Goal: Task Accomplishment & Management: Use online tool/utility

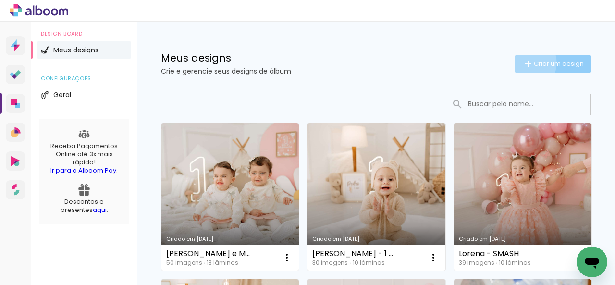
click at [522, 62] on iron-icon at bounding box center [528, 64] width 12 height 12
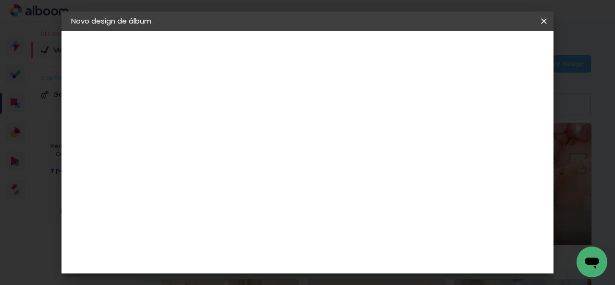
click at [228, 130] on input at bounding box center [228, 129] width 0 height 15
type input "[PERSON_NAME]"
type paper-input "[PERSON_NAME]"
click at [0, 0] on slot "Avançar" at bounding box center [0, 0] width 0 height 0
click at [301, 179] on input at bounding box center [252, 183] width 97 height 12
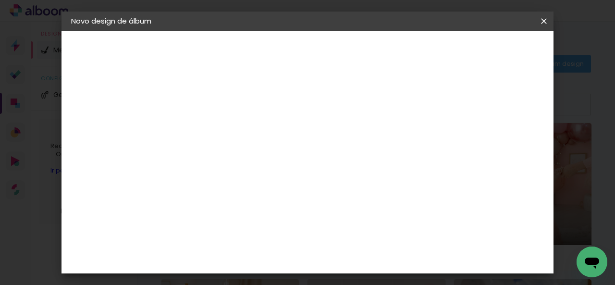
type input "GO"
type paper-input "GO"
click at [284, 200] on div "G" at bounding box center [243, 200] width 85 height 12
click at [246, 212] on div "Go image" at bounding box center [234, 218] width 24 height 15
click at [383, 52] on paper-button "Avançar" at bounding box center [358, 51] width 47 height 16
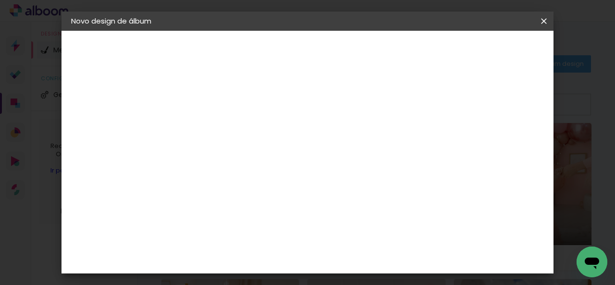
click at [266, 160] on input "text" at bounding box center [246, 167] width 37 height 15
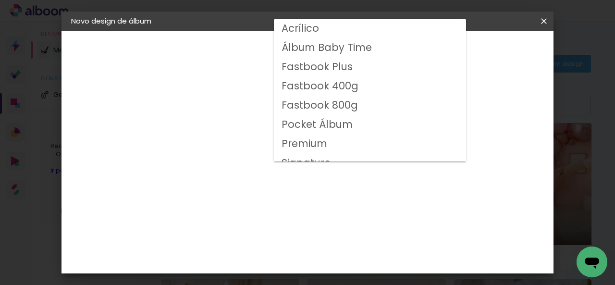
click at [0, 0] on slot "Fastbook 800g" at bounding box center [0, 0] width 0 height 0
type input "Fastbook 800g"
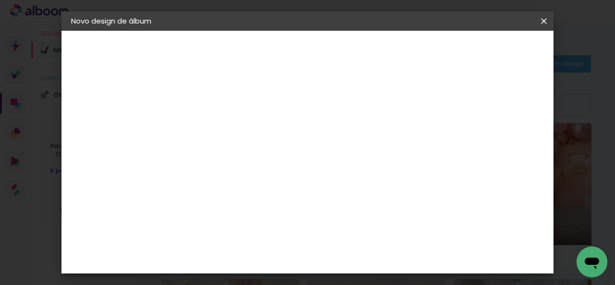
scroll to position [192, 0]
click at [293, 200] on span "15 × 15" at bounding box center [270, 212] width 45 height 25
click at [0, 0] on slot "Avançar" at bounding box center [0, 0] width 0 height 0
click at [359, 52] on span "Iniciar design" at bounding box center [348, 54] width 22 height 13
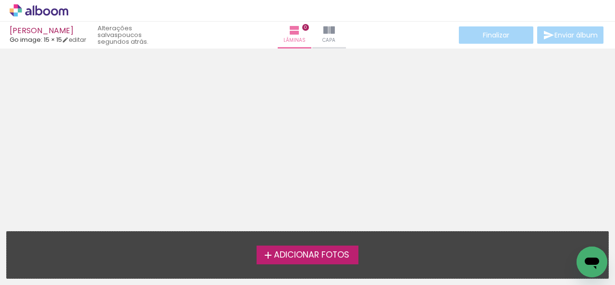
click at [282, 251] on span "Adicionar Fotos" at bounding box center [311, 255] width 75 height 9
click at [0, 0] on input "file" at bounding box center [0, 0] width 0 height 0
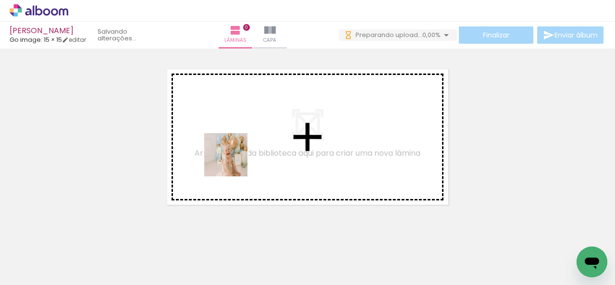
drag, startPoint x: 101, startPoint y: 264, endPoint x: 233, endPoint y: 162, distance: 166.9
click at [233, 162] on quentale-workspace at bounding box center [307, 142] width 615 height 285
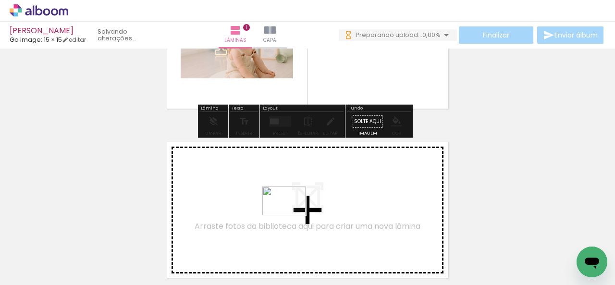
click at [291, 215] on quentale-workspace at bounding box center [307, 142] width 615 height 285
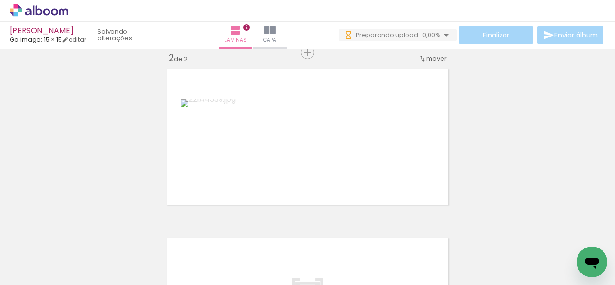
drag, startPoint x: 322, startPoint y: 257, endPoint x: 374, endPoint y: 243, distance: 53.7
click at [358, 181] on quentale-workspace at bounding box center [307, 142] width 615 height 285
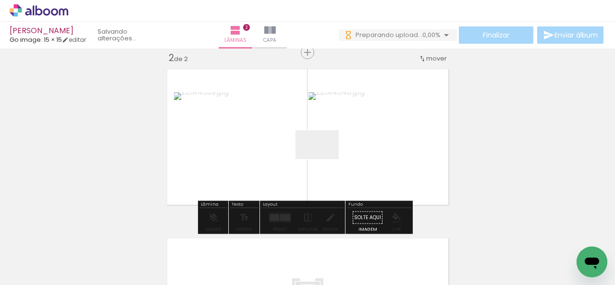
drag, startPoint x: 374, startPoint y: 251, endPoint x: 324, endPoint y: 159, distance: 104.3
click at [324, 159] on quentale-workspace at bounding box center [307, 142] width 615 height 285
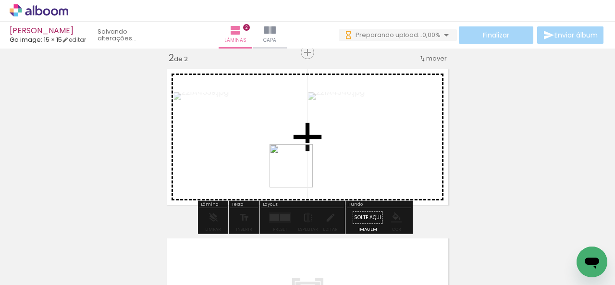
drag, startPoint x: 368, startPoint y: 248, endPoint x: 402, endPoint y: 239, distance: 35.0
click at [295, 166] on quentale-workspace at bounding box center [307, 142] width 615 height 285
drag, startPoint x: 420, startPoint y: 260, endPoint x: 347, endPoint y: 159, distance: 124.0
click at [347, 159] on quentale-workspace at bounding box center [307, 142] width 615 height 285
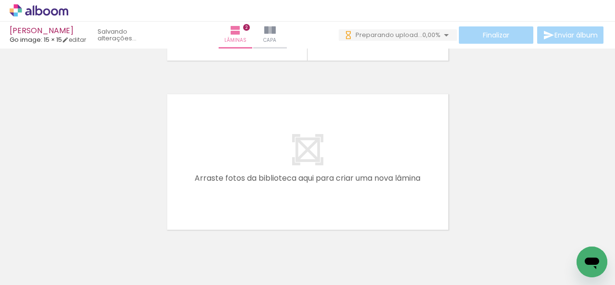
scroll to position [0, 278]
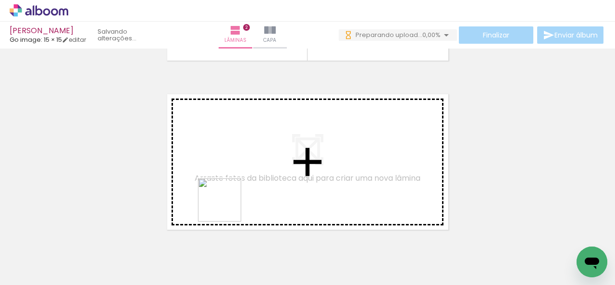
drag, startPoint x: 255, startPoint y: 260, endPoint x: 287, endPoint y: 235, distance: 41.1
click at [224, 191] on quentale-workspace at bounding box center [307, 142] width 615 height 285
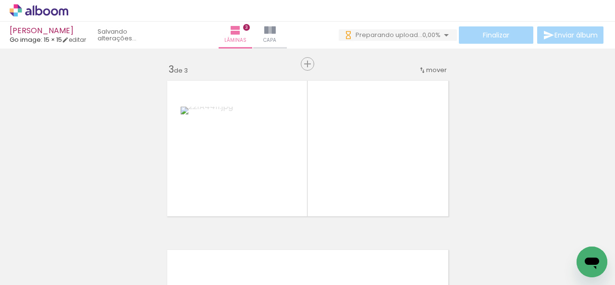
scroll to position [350, 0]
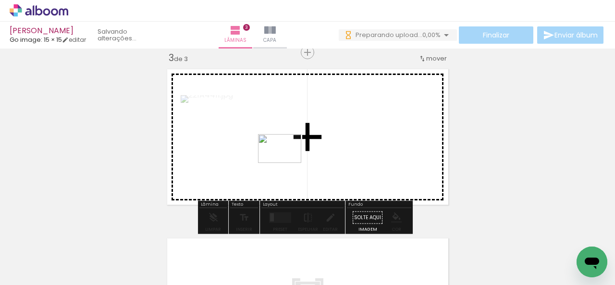
drag, startPoint x: 309, startPoint y: 256, endPoint x: 287, endPoint y: 163, distance: 95.8
click at [287, 163] on quentale-workspace at bounding box center [307, 142] width 615 height 285
drag, startPoint x: 366, startPoint y: 255, endPoint x: 394, endPoint y: 230, distance: 37.8
click at [327, 164] on quentale-workspace at bounding box center [307, 142] width 615 height 285
drag, startPoint x: 397, startPoint y: 233, endPoint x: 357, endPoint y: 159, distance: 84.3
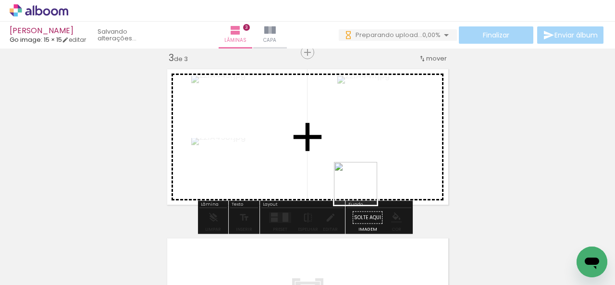
click at [348, 170] on quentale-workspace at bounding box center [307, 142] width 615 height 285
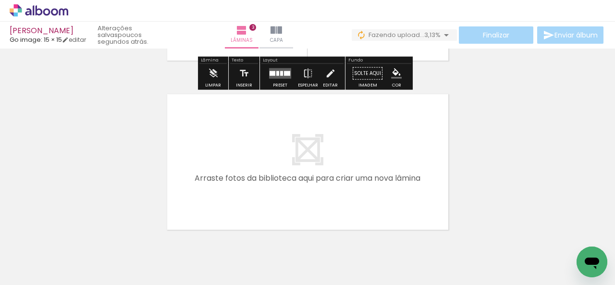
scroll to position [0, 479]
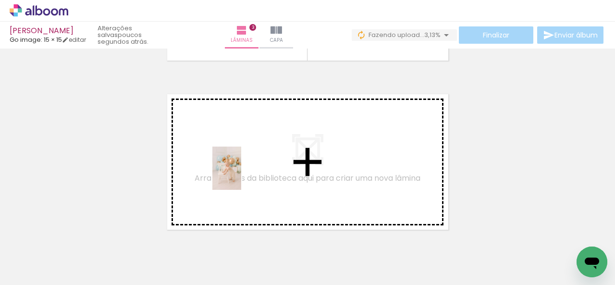
drag, startPoint x: 268, startPoint y: 258, endPoint x: 241, endPoint y: 175, distance: 86.9
click at [241, 175] on quentale-workspace at bounding box center [307, 142] width 615 height 285
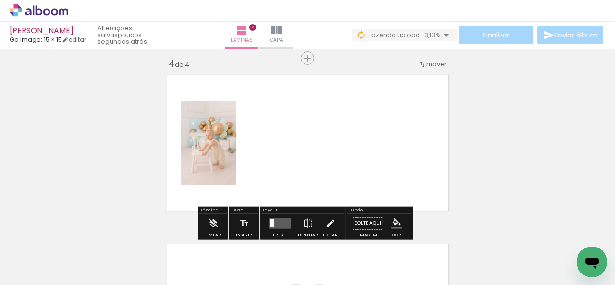
scroll to position [519, 0]
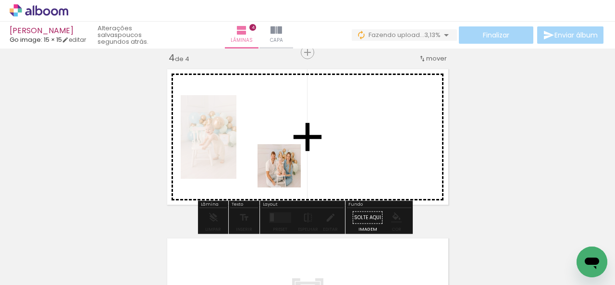
drag, startPoint x: 321, startPoint y: 261, endPoint x: 328, endPoint y: 219, distance: 42.9
click at [286, 170] on quentale-workspace at bounding box center [307, 142] width 615 height 285
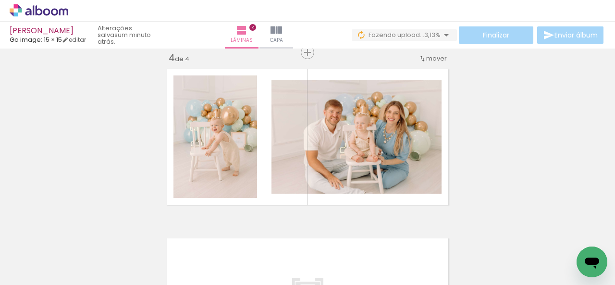
scroll to position [0, 567]
drag, startPoint x: 295, startPoint y: 257, endPoint x: 320, endPoint y: 241, distance: 29.9
click at [245, 174] on quentale-workspace at bounding box center [307, 142] width 615 height 285
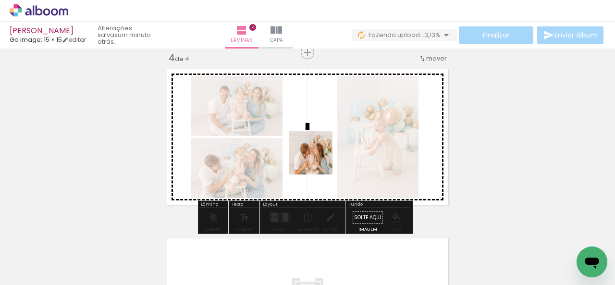
drag, startPoint x: 336, startPoint y: 254, endPoint x: 318, endPoint y: 155, distance: 101.2
click at [318, 155] on quentale-workspace at bounding box center [307, 142] width 615 height 285
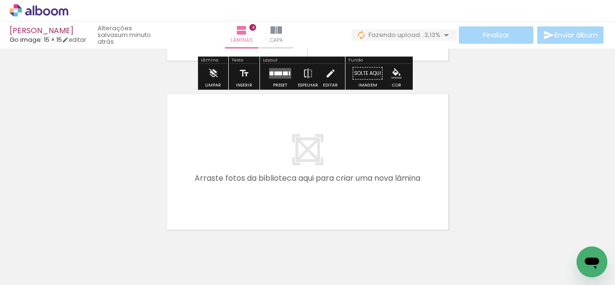
scroll to position [0, 729]
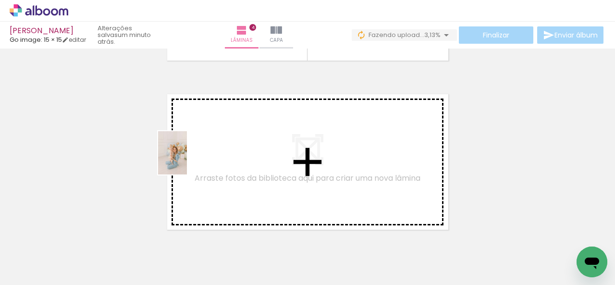
drag, startPoint x: 231, startPoint y: 261, endPoint x: 269, endPoint y: 241, distance: 43.2
click at [187, 160] on quentale-workspace at bounding box center [307, 142] width 615 height 285
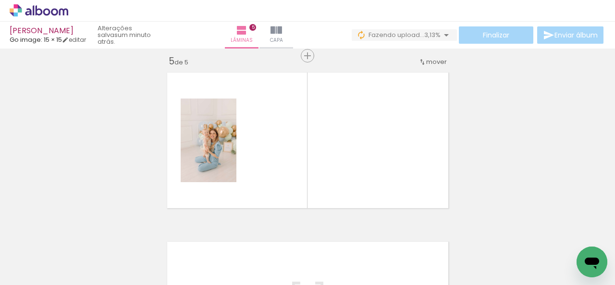
scroll to position [689, 0]
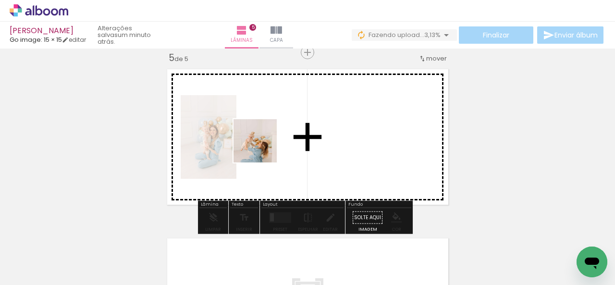
drag, startPoint x: 281, startPoint y: 249, endPoint x: 329, endPoint y: 200, distance: 68.3
click at [261, 131] on quentale-workspace at bounding box center [307, 142] width 615 height 285
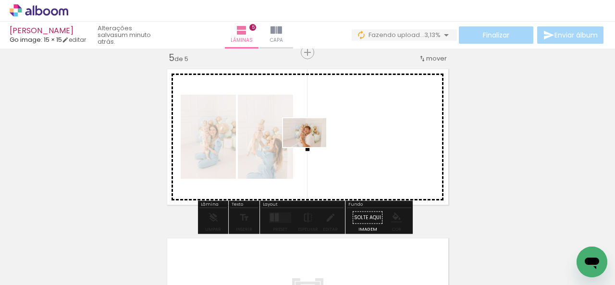
drag, startPoint x: 338, startPoint y: 252, endPoint x: 312, endPoint y: 147, distance: 109.0
click at [312, 147] on quentale-workspace at bounding box center [307, 142] width 615 height 285
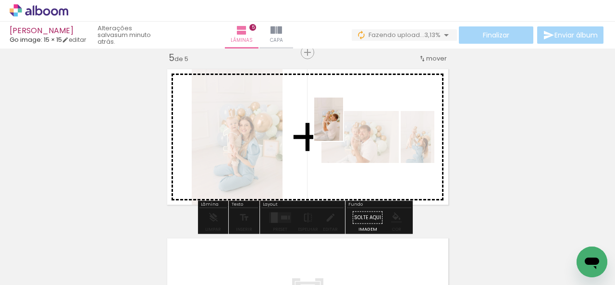
drag, startPoint x: 390, startPoint y: 261, endPoint x: 343, endPoint y: 126, distance: 143.0
click at [343, 126] on quentale-workspace at bounding box center [307, 142] width 615 height 285
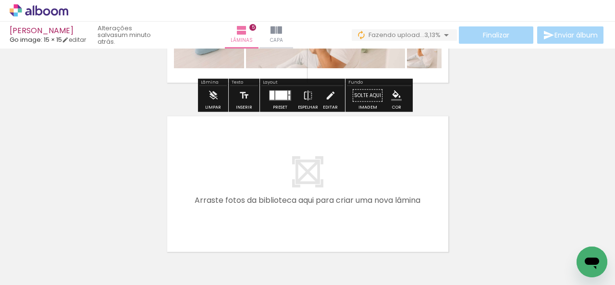
scroll to position [0, 0]
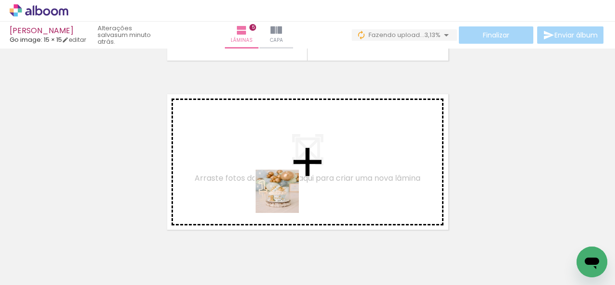
drag, startPoint x: 302, startPoint y: 263, endPoint x: 277, endPoint y: 180, distance: 86.7
click at [277, 180] on quentale-workspace at bounding box center [307, 142] width 615 height 285
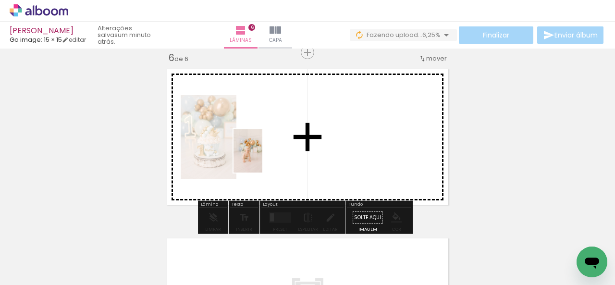
drag, startPoint x: 251, startPoint y: 260, endPoint x: 305, endPoint y: 188, distance: 90.1
click at [269, 148] on quentale-workspace at bounding box center [307, 142] width 615 height 285
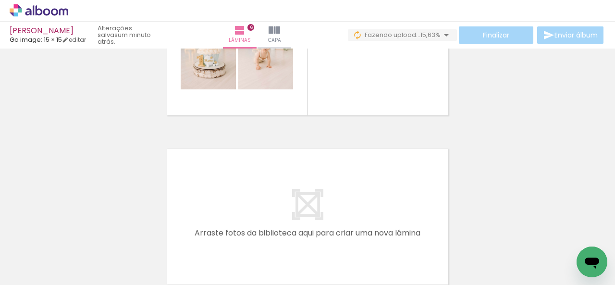
scroll to position [1045, 0]
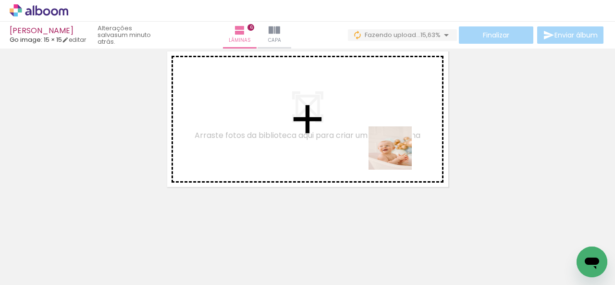
drag, startPoint x: 567, startPoint y: 242, endPoint x: 345, endPoint y: 134, distance: 246.9
click at [345, 134] on quentale-workspace at bounding box center [307, 142] width 615 height 285
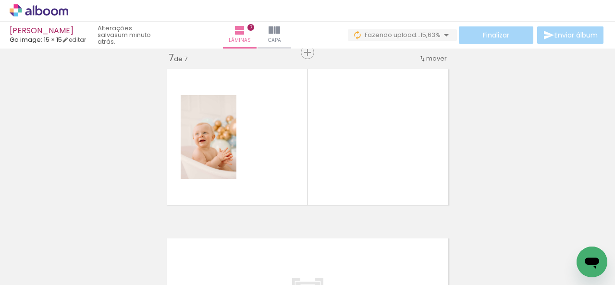
scroll to position [1027, 0]
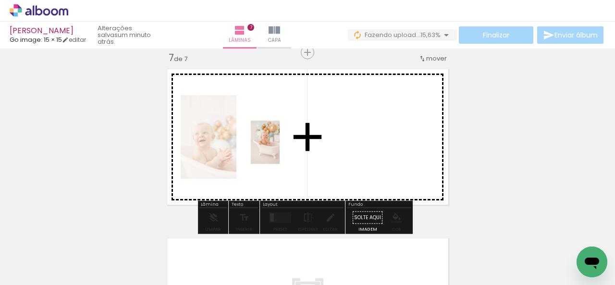
drag, startPoint x: 519, startPoint y: 261, endPoint x: 280, endPoint y: 149, distance: 264.2
click at [280, 149] on quentale-workspace at bounding box center [307, 142] width 615 height 285
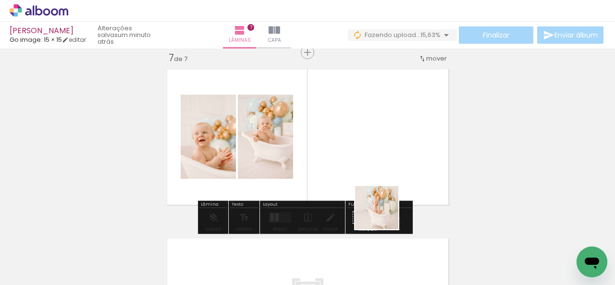
drag, startPoint x: 438, startPoint y: 256, endPoint x: 440, endPoint y: 230, distance: 26.5
click at [333, 155] on quentale-workspace at bounding box center [307, 142] width 615 height 285
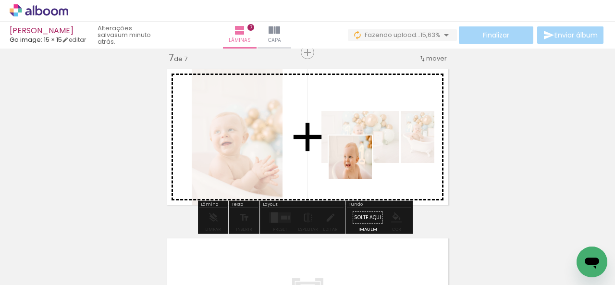
drag, startPoint x: 472, startPoint y: 241, endPoint x: 358, endPoint y: 164, distance: 137.8
click at [358, 164] on quentale-workspace at bounding box center [307, 142] width 615 height 285
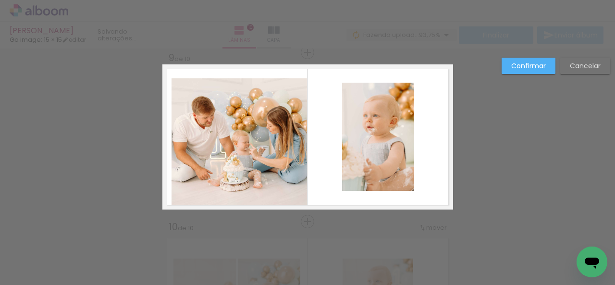
click at [241, 120] on quentale-photo at bounding box center [240, 143] width 136 height 131
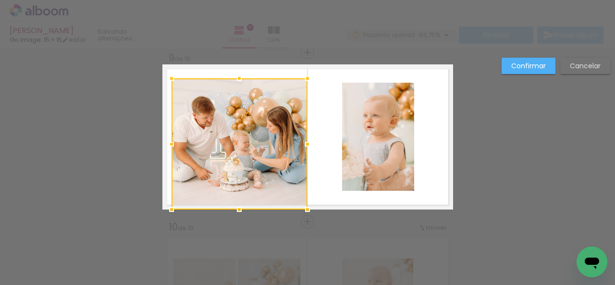
scroll to position [384, 0]
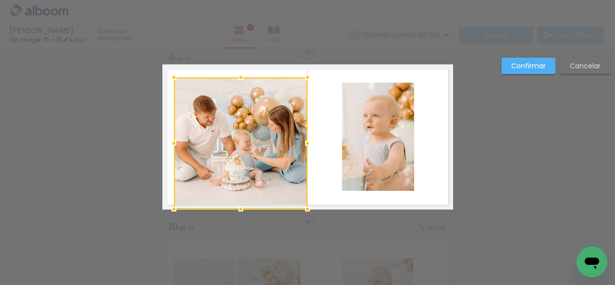
click at [169, 78] on div at bounding box center [173, 77] width 19 height 19
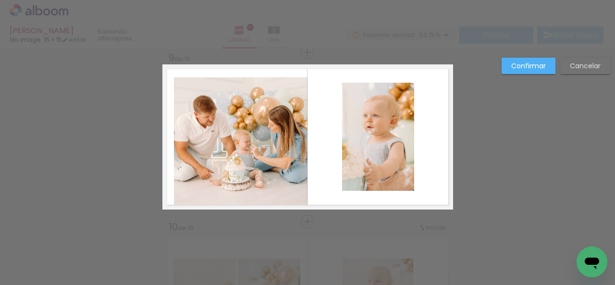
click at [294, 199] on quentale-photo at bounding box center [241, 143] width 134 height 132
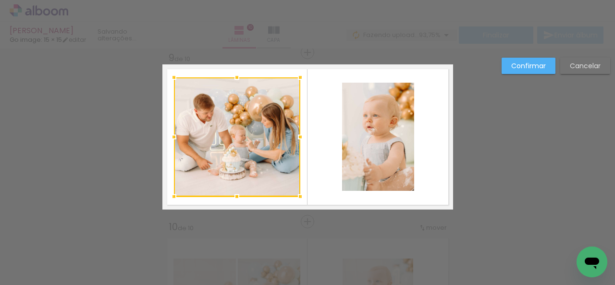
drag, startPoint x: 303, startPoint y: 210, endPoint x: 296, endPoint y: 198, distance: 14.2
click at [296, 198] on div at bounding box center [300, 196] width 19 height 19
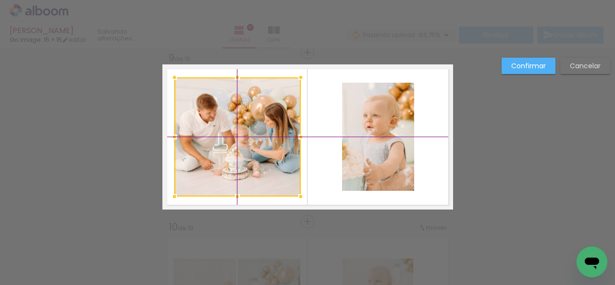
click at [258, 151] on div at bounding box center [237, 136] width 126 height 119
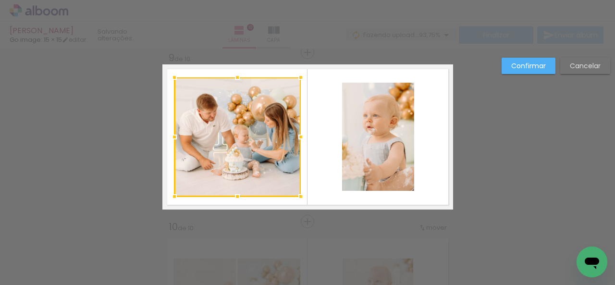
click at [500, 68] on div "Confirmar Cancelar" at bounding box center [553, 70] width 113 height 24
click at [0, 0] on slot "Confirmar" at bounding box center [0, 0] width 0 height 0
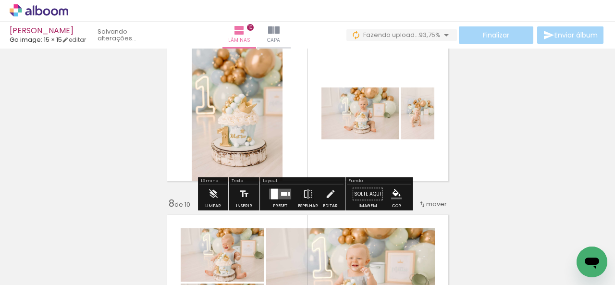
scroll to position [1029, 0]
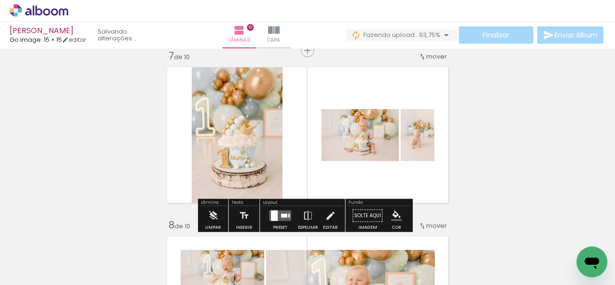
click at [273, 215] on div at bounding box center [274, 215] width 7 height 11
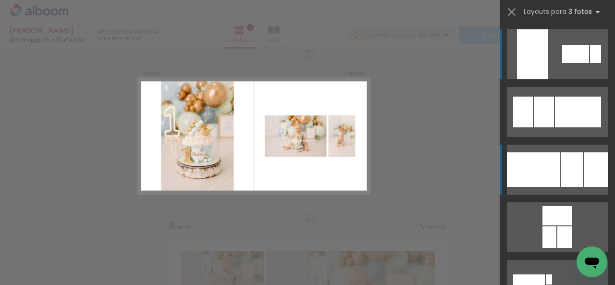
scroll to position [1027, 0]
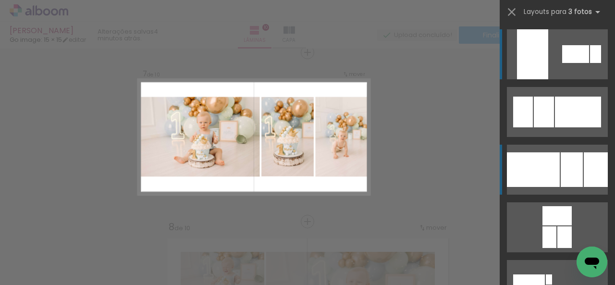
click at [549, 162] on div at bounding box center [533, 169] width 53 height 35
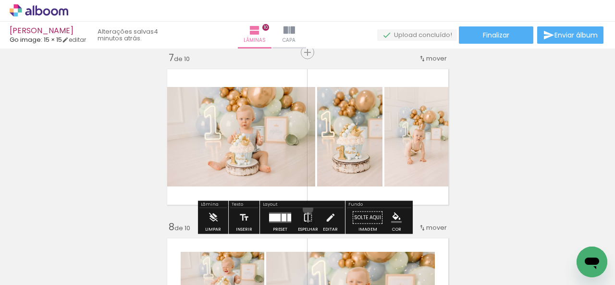
click at [306, 209] on iron-icon at bounding box center [308, 217] width 11 height 19
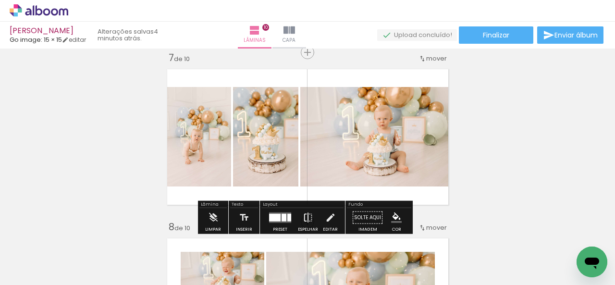
click at [308, 216] on iron-icon at bounding box center [308, 217] width 11 height 19
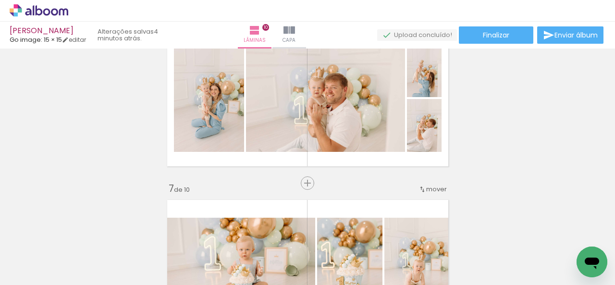
scroll to position [883, 0]
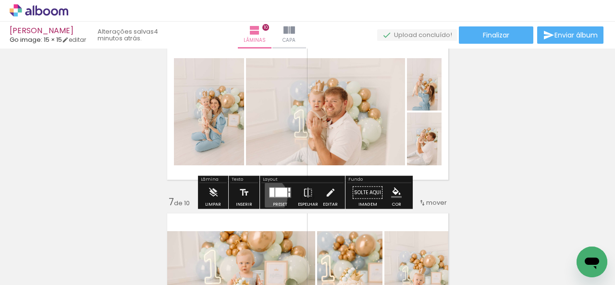
click at [267, 196] on div at bounding box center [280, 192] width 26 height 19
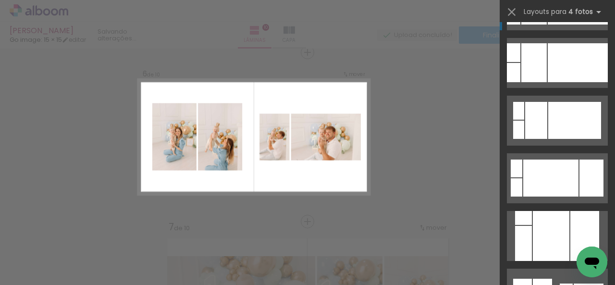
scroll to position [1009, 0]
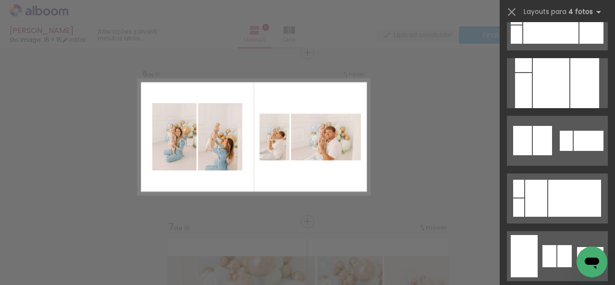
click at [539, 151] on div at bounding box center [542, 140] width 19 height 29
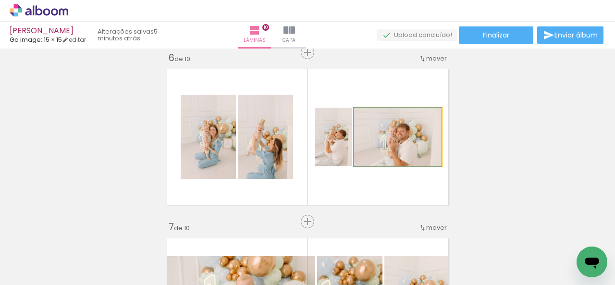
click at [417, 150] on quentale-photo at bounding box center [397, 137] width 87 height 59
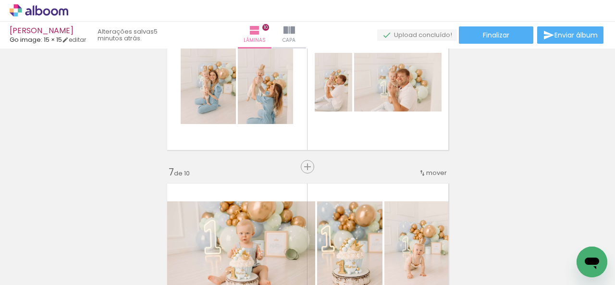
scroll to position [906, 0]
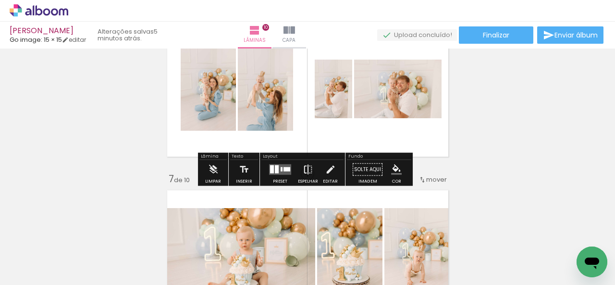
click at [307, 168] on iron-icon at bounding box center [308, 169] width 11 height 19
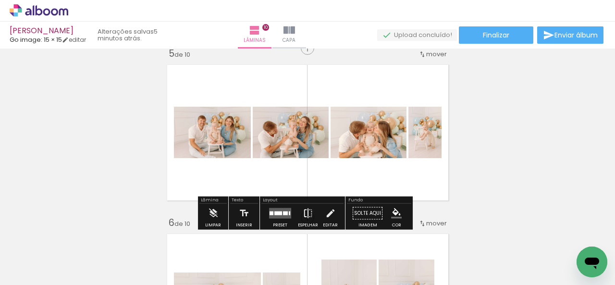
scroll to position [714, 0]
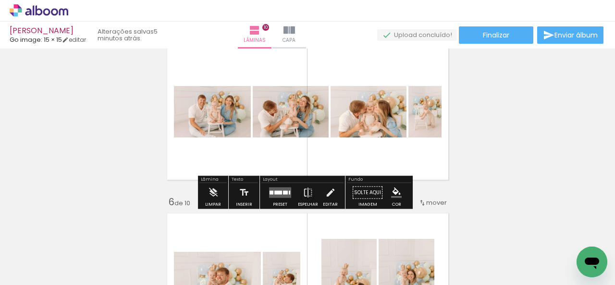
click at [286, 189] on quentale-layouter at bounding box center [280, 192] width 22 height 11
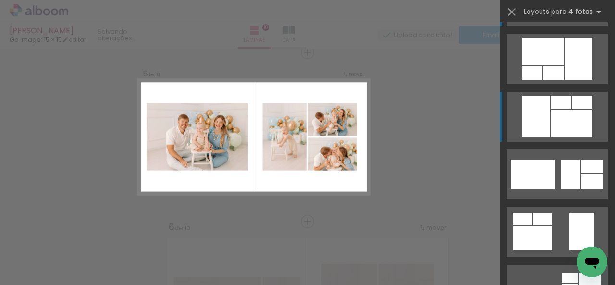
scroll to position [96, 0]
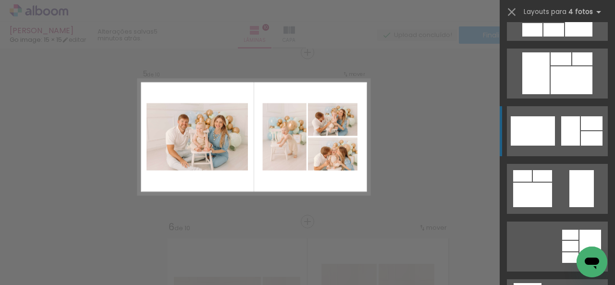
click at [551, 139] on quentale-layouter at bounding box center [557, 131] width 101 height 50
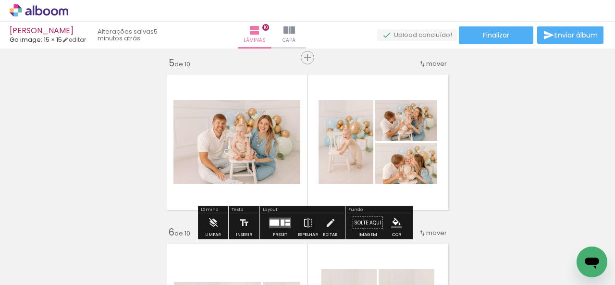
scroll to position [689, 0]
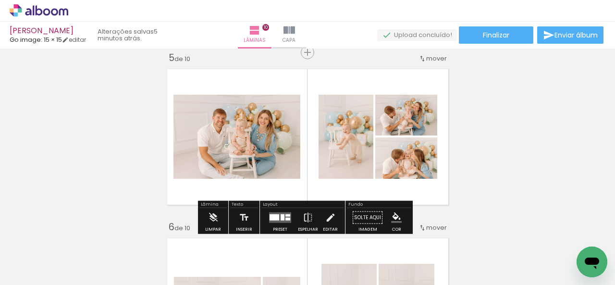
click at [432, 55] on span "mover" at bounding box center [436, 58] width 21 height 9
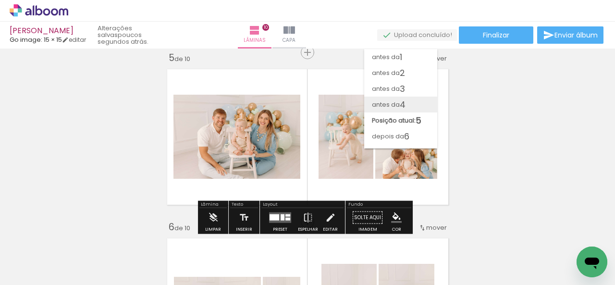
click at [409, 108] on paper-item "antes da 4" at bounding box center [400, 105] width 73 height 16
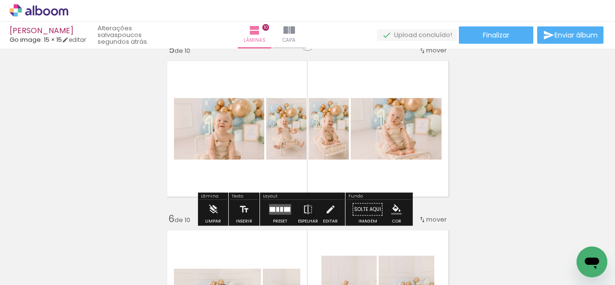
scroll to position [712, 0]
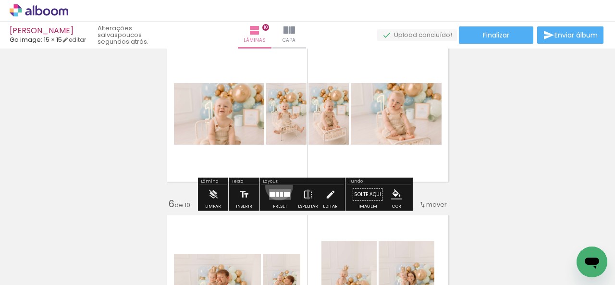
click at [277, 186] on div at bounding box center [280, 194] width 26 height 19
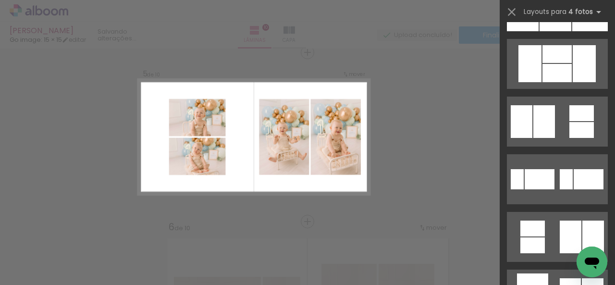
scroll to position [1009, 0]
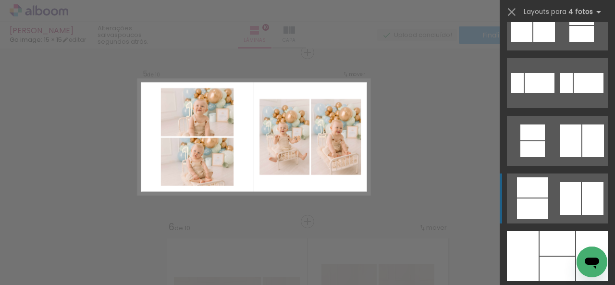
click at [560, 195] on div at bounding box center [570, 198] width 21 height 33
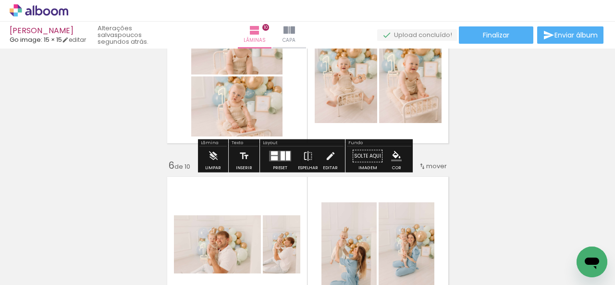
scroll to position [737, 0]
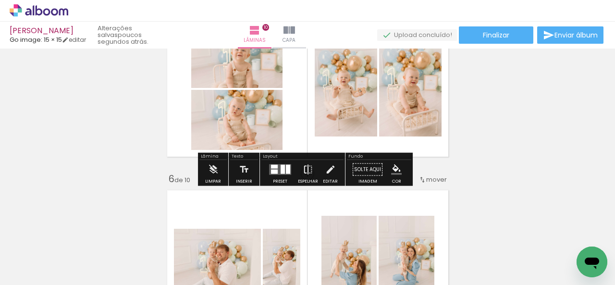
click at [307, 168] on iron-icon at bounding box center [308, 169] width 11 height 19
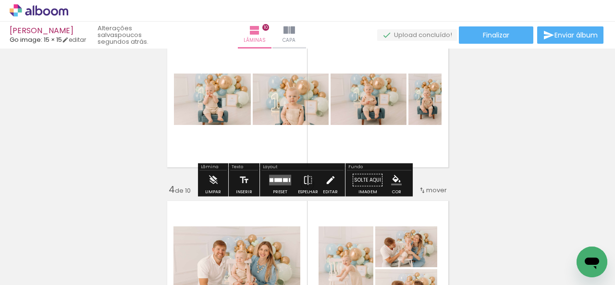
scroll to position [400, 0]
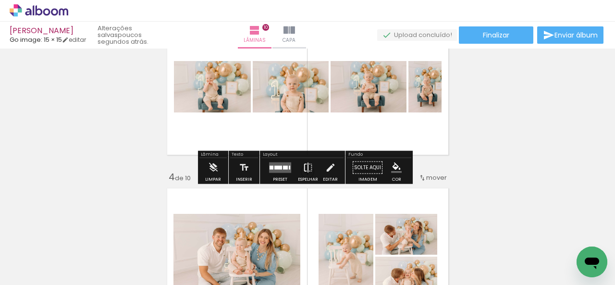
click at [296, 167] on paper-button "Espelhar" at bounding box center [308, 170] width 25 height 25
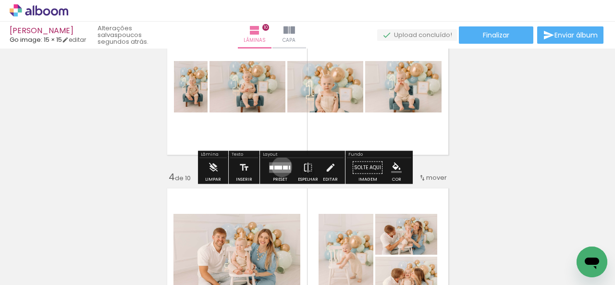
drag, startPoint x: 280, startPoint y: 166, endPoint x: 284, endPoint y: 162, distance: 5.8
click at [0, 0] on slot at bounding box center [0, 0] width 0 height 0
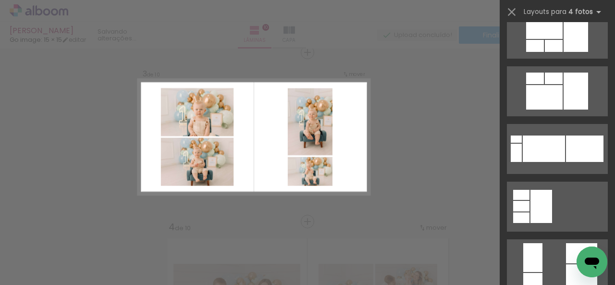
scroll to position [1105, 0]
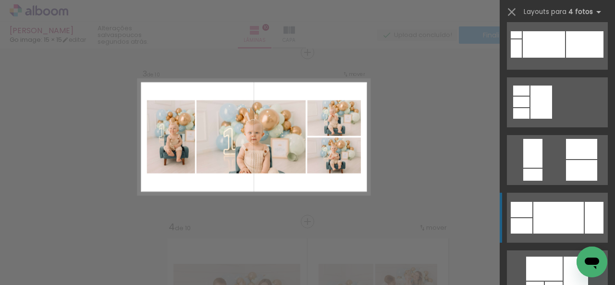
click at [549, 212] on div at bounding box center [558, 218] width 50 height 32
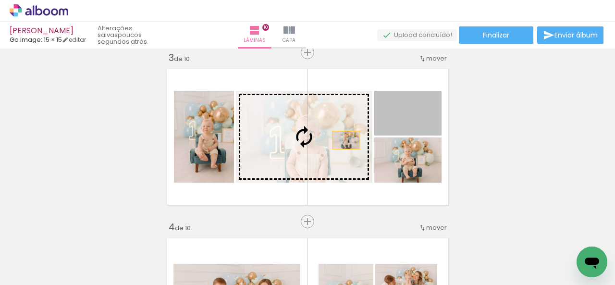
drag, startPoint x: 415, startPoint y: 124, endPoint x: 336, endPoint y: 143, distance: 81.5
click at [0, 0] on slot at bounding box center [0, 0] width 0 height 0
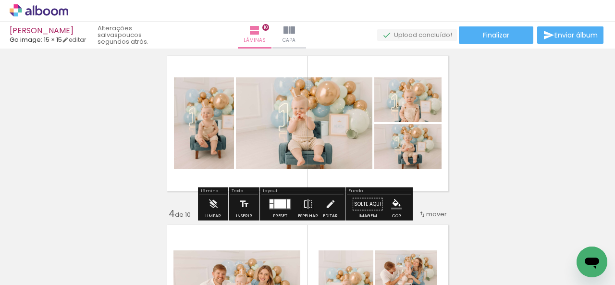
scroll to position [350, 0]
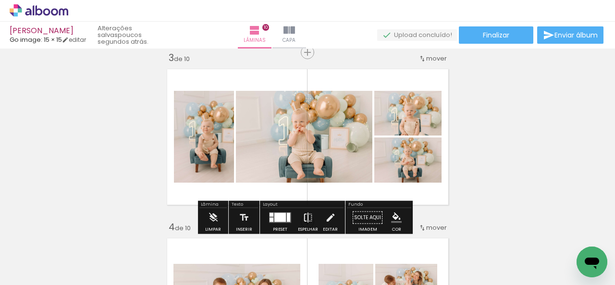
click at [304, 213] on iron-icon at bounding box center [308, 217] width 11 height 19
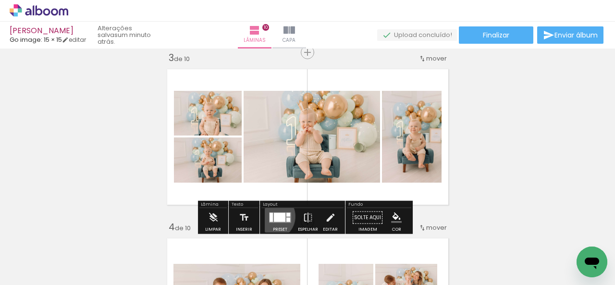
click at [270, 215] on div at bounding box center [271, 217] width 3 height 9
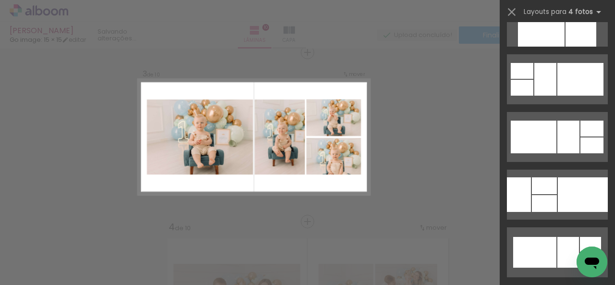
scroll to position [2374, 0]
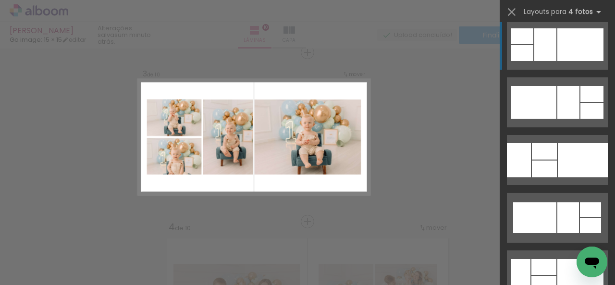
click at [562, 53] on div at bounding box center [580, 44] width 46 height 33
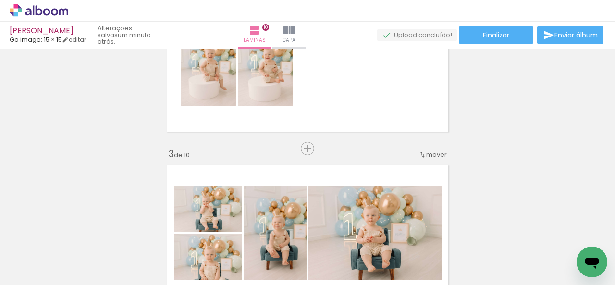
scroll to position [206, 0]
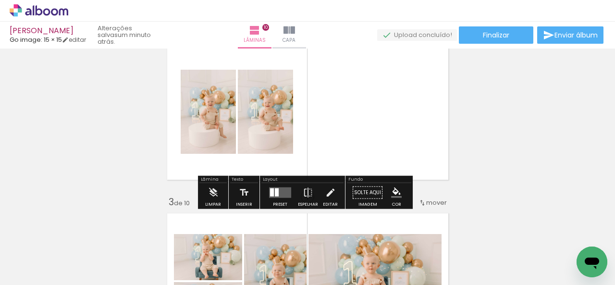
click at [271, 196] on div at bounding box center [272, 192] width 4 height 8
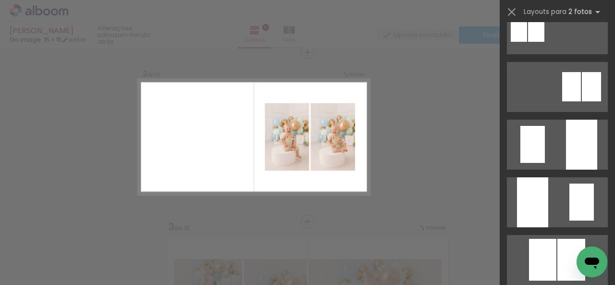
scroll to position [384, 0]
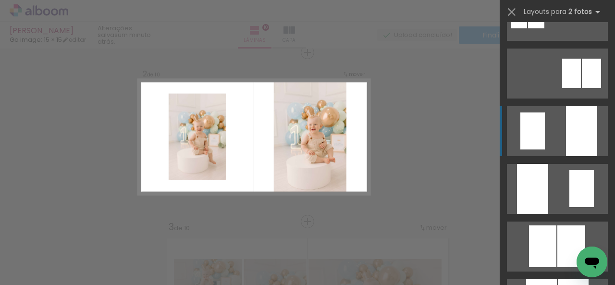
click at [587, 146] on div at bounding box center [581, 131] width 31 height 50
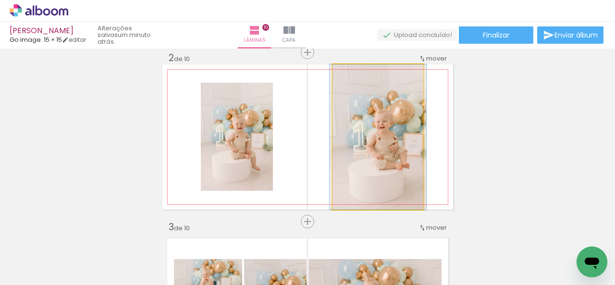
click at [374, 172] on quentale-photo at bounding box center [378, 136] width 91 height 145
click at [375, 172] on quentale-photo at bounding box center [378, 136] width 91 height 145
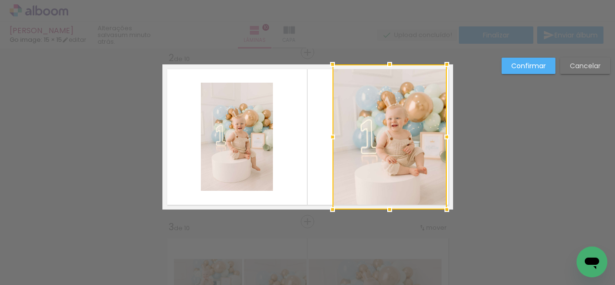
drag, startPoint x: 433, startPoint y: 138, endPoint x: 488, endPoint y: 148, distance: 56.3
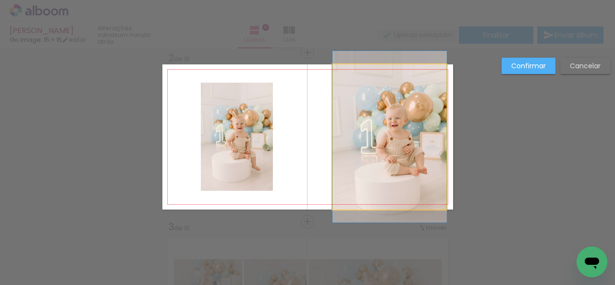
click at [441, 140] on quentale-photo at bounding box center [390, 136] width 114 height 145
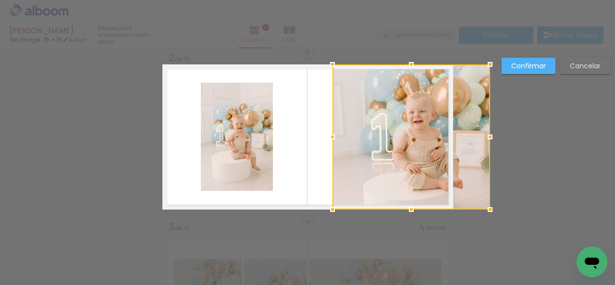
drag, startPoint x: 445, startPoint y: 138, endPoint x: 450, endPoint y: 138, distance: 5.3
click at [450, 138] on div at bounding box center [412, 136] width 158 height 145
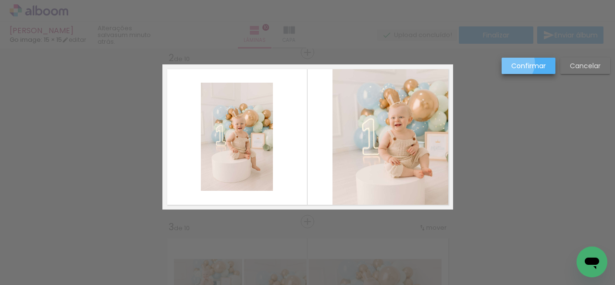
click at [0, 0] on slot "Confirmar" at bounding box center [0, 0] width 0 height 0
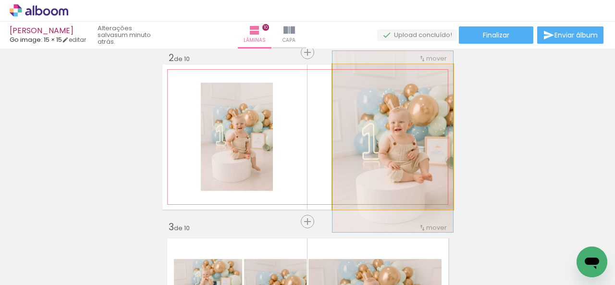
drag, startPoint x: 417, startPoint y: 124, endPoint x: 405, endPoint y: 128, distance: 12.9
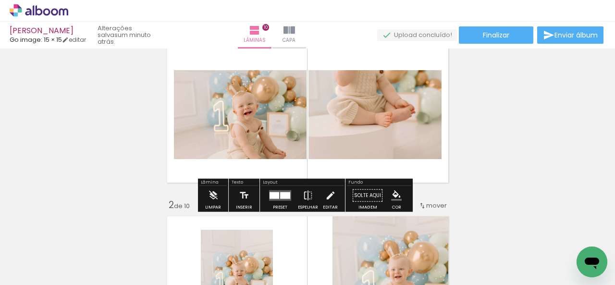
scroll to position [48, 0]
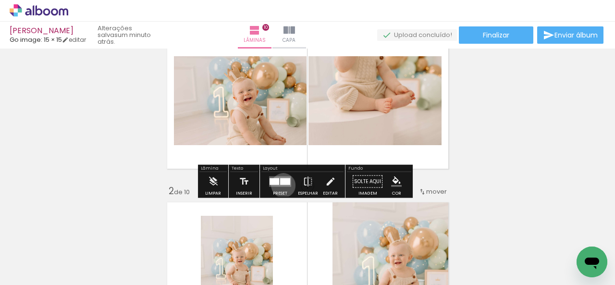
click at [281, 185] on quentale-layouter at bounding box center [280, 181] width 22 height 11
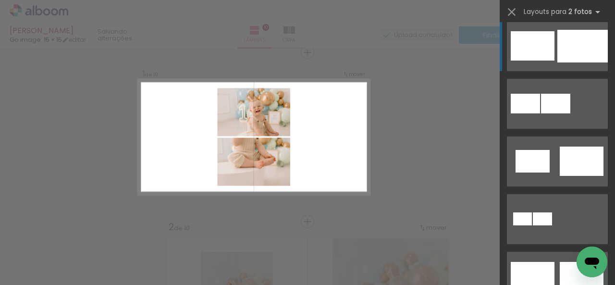
scroll to position [288, 0]
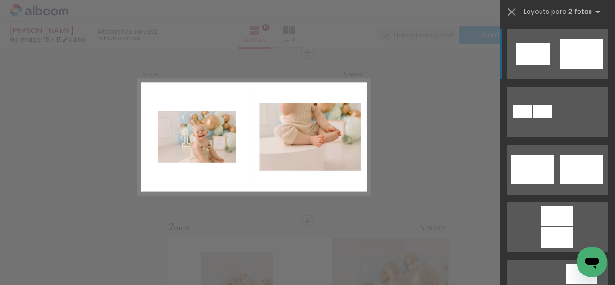
click at [550, 52] on quentale-layouter at bounding box center [557, 54] width 101 height 50
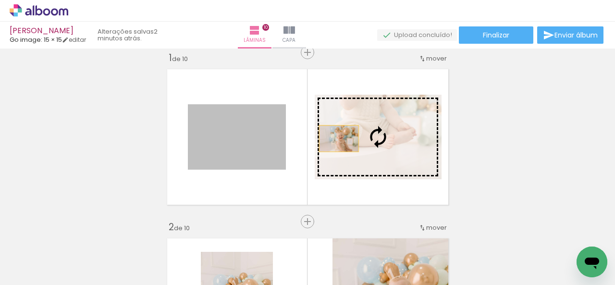
drag, startPoint x: 263, startPoint y: 141, endPoint x: 339, endPoint y: 136, distance: 76.6
click at [0, 0] on slot at bounding box center [0, 0] width 0 height 0
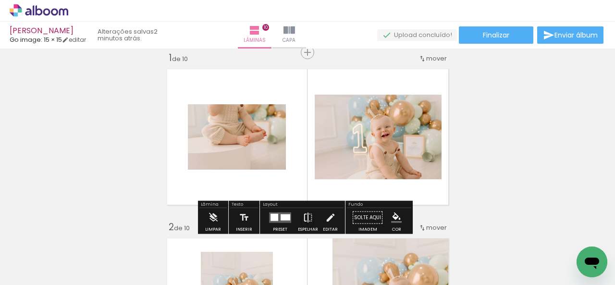
click at [305, 216] on iron-icon at bounding box center [308, 217] width 11 height 19
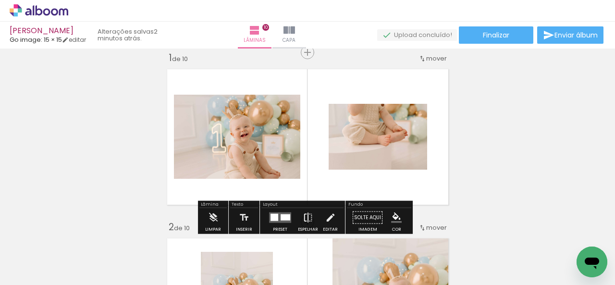
click at [305, 216] on iron-icon at bounding box center [308, 217] width 11 height 19
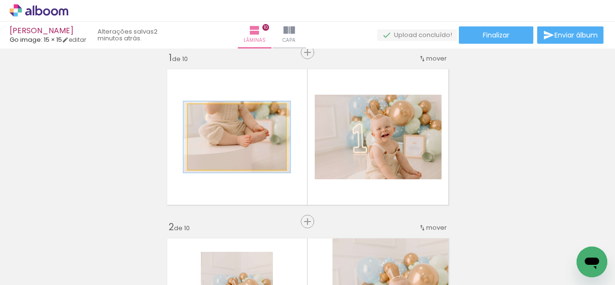
drag, startPoint x: 209, startPoint y: 112, endPoint x: 212, endPoint y: 119, distance: 7.1
type paper-slider "110"
click at [212, 119] on div at bounding box center [213, 114] width 15 height 15
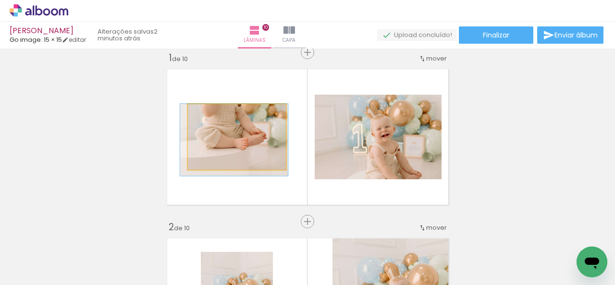
drag, startPoint x: 253, startPoint y: 144, endPoint x: 250, endPoint y: 162, distance: 18.5
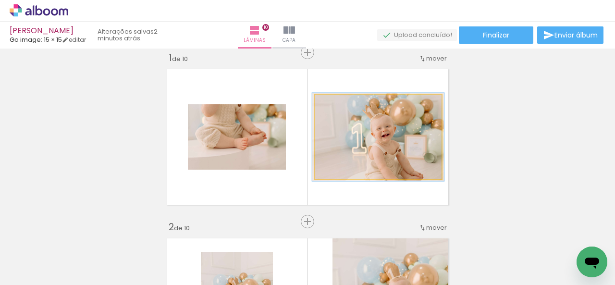
drag, startPoint x: 331, startPoint y: 105, endPoint x: 337, endPoint y: 121, distance: 17.2
type paper-slider "104"
click at [332, 111] on div at bounding box center [338, 104] width 15 height 15
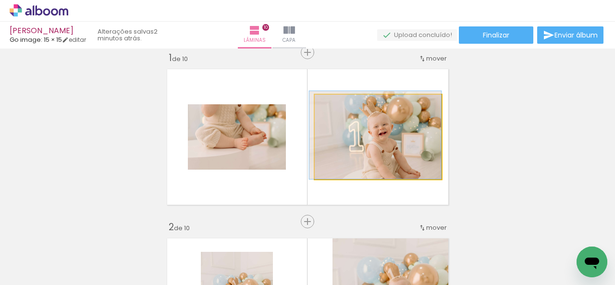
drag, startPoint x: 393, startPoint y: 162, endPoint x: 359, endPoint y: 156, distance: 34.2
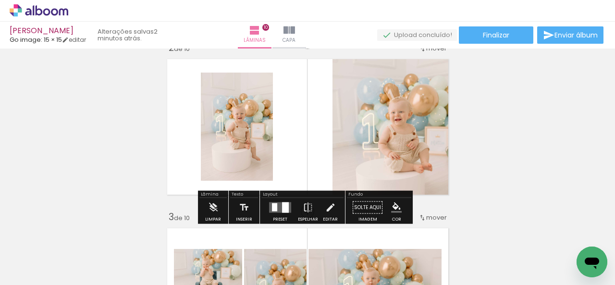
scroll to position [192, 0]
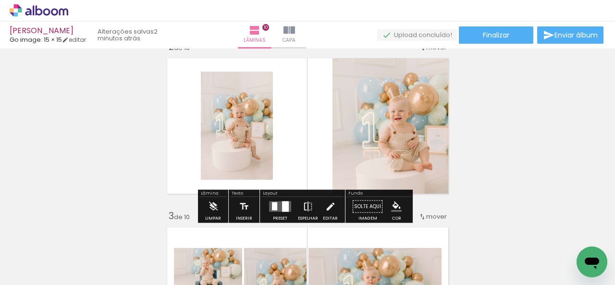
click at [311, 207] on paper-button "Espelhar" at bounding box center [308, 209] width 25 height 25
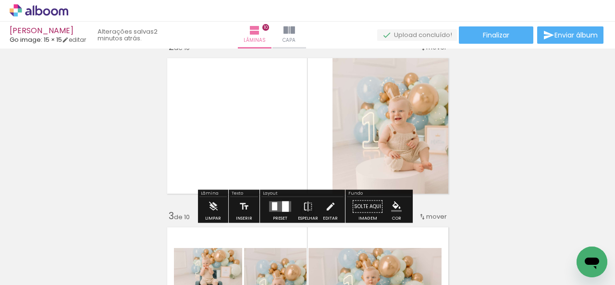
click at [287, 208] on quentale-layouter at bounding box center [280, 206] width 22 height 11
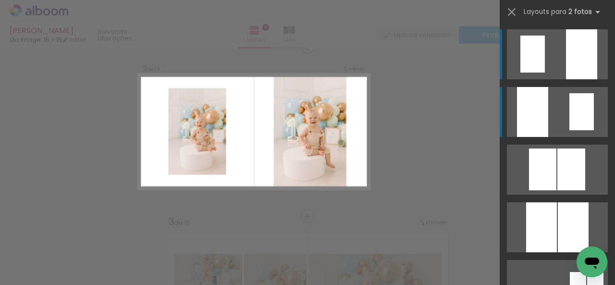
scroll to position [181, 0]
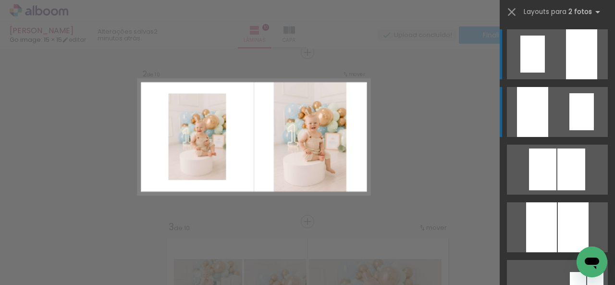
click at [569, 105] on div at bounding box center [581, 111] width 25 height 37
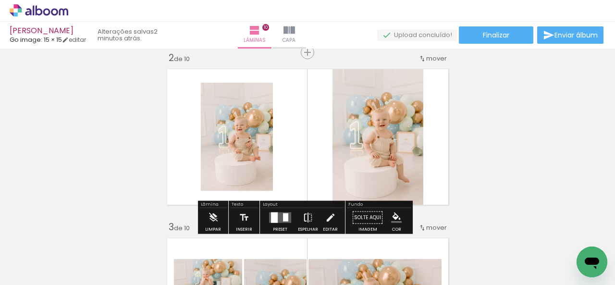
click at [303, 218] on iron-icon at bounding box center [308, 217] width 11 height 19
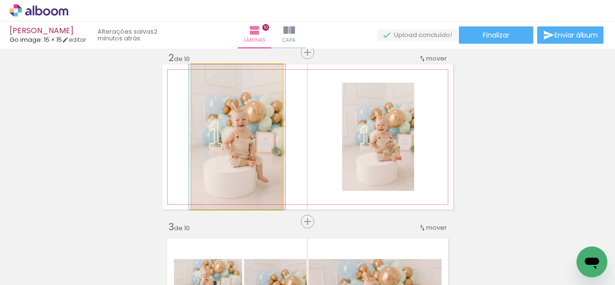
click at [227, 158] on quentale-photo at bounding box center [237, 136] width 91 height 145
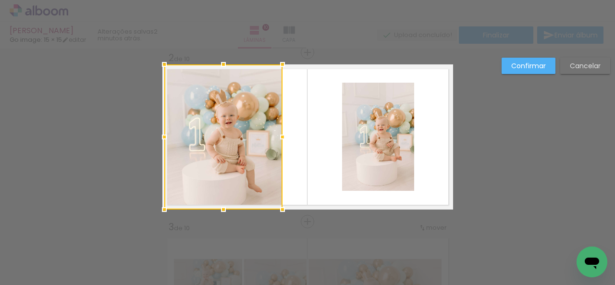
drag, startPoint x: 186, startPoint y: 139, endPoint x: 134, endPoint y: 135, distance: 53.0
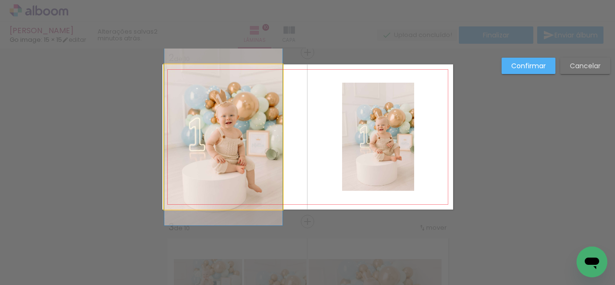
click at [171, 138] on quentale-photo at bounding box center [223, 136] width 118 height 145
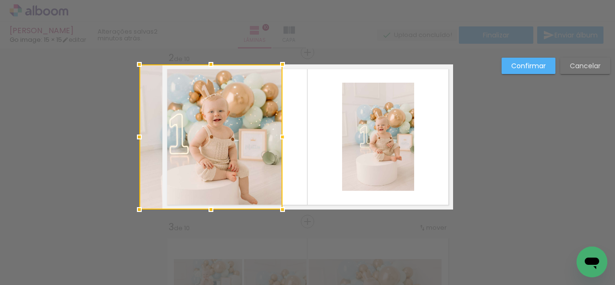
click at [157, 138] on div at bounding box center [210, 136] width 143 height 145
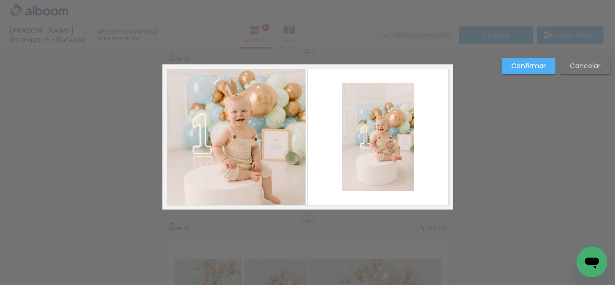
click at [272, 134] on quentale-photo at bounding box center [233, 136] width 143 height 145
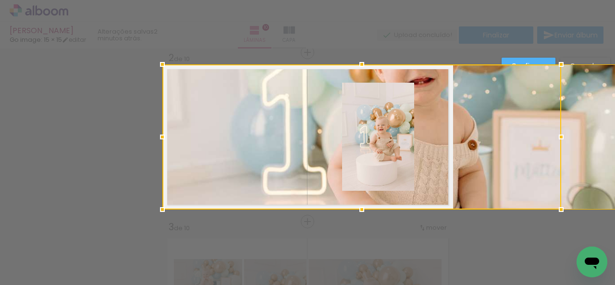
click at [277, 140] on div at bounding box center [361, 136] width 399 height 145
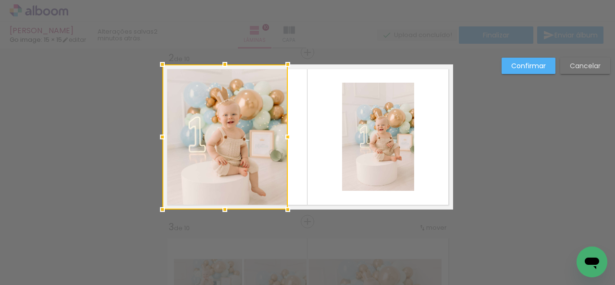
drag, startPoint x: 452, startPoint y: 139, endPoint x: 286, endPoint y: 155, distance: 166.1
click at [286, 155] on album-spread "2 de 10" at bounding box center [307, 136] width 291 height 145
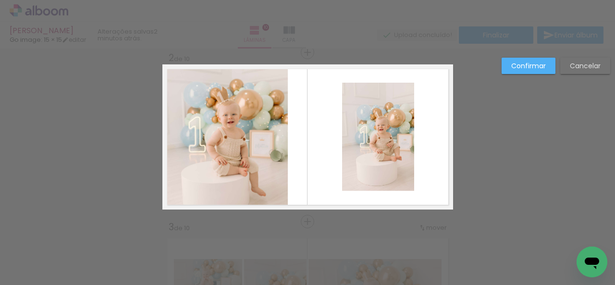
click at [0, 0] on slot "Confirmar" at bounding box center [0, 0] width 0 height 0
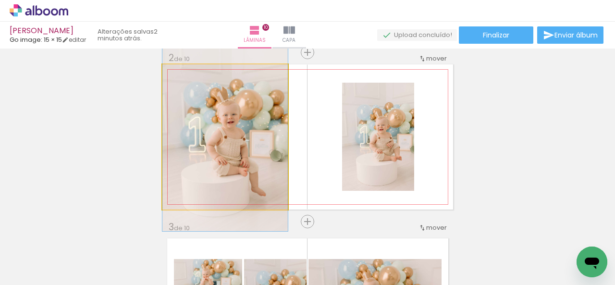
click at [254, 160] on quentale-photo at bounding box center [224, 136] width 125 height 145
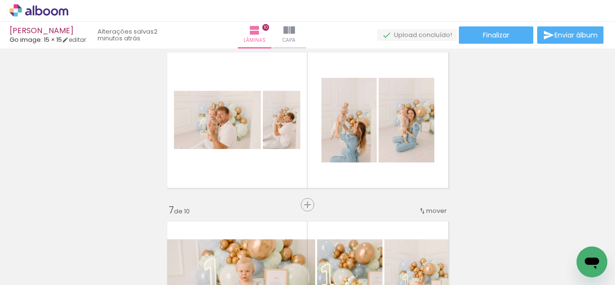
scroll to position [854, 0]
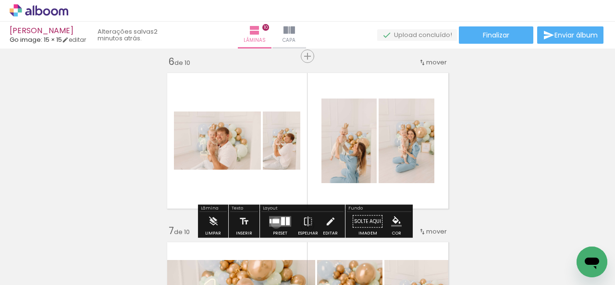
click at [274, 222] on div at bounding box center [275, 221] width 7 height 4
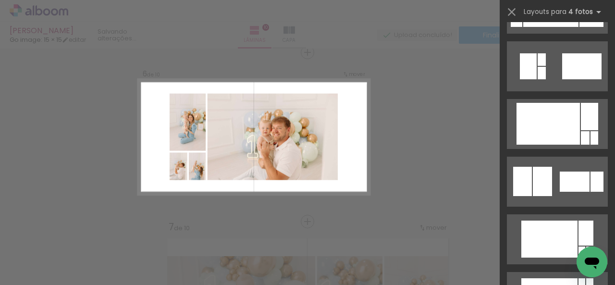
scroll to position [3066, 0]
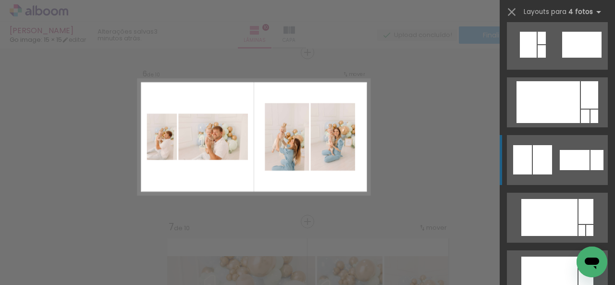
click at [555, 164] on quentale-layouter at bounding box center [557, 160] width 101 height 50
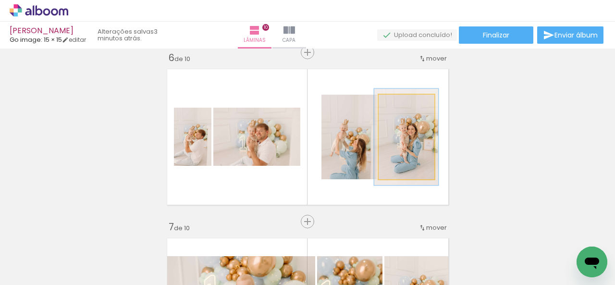
drag, startPoint x: 394, startPoint y: 107, endPoint x: 397, endPoint y: 113, distance: 6.7
type paper-slider "114"
click at [397, 97] on div "P&B Largura Cor" at bounding box center [409, 97] width 56 height 0
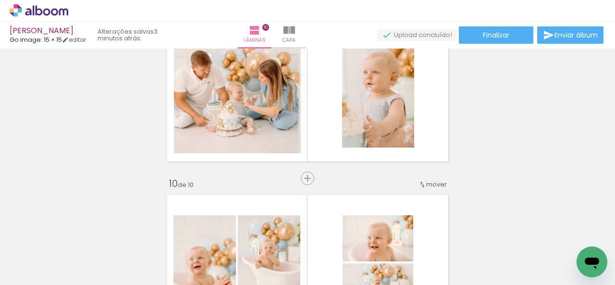
scroll to position [1386, 0]
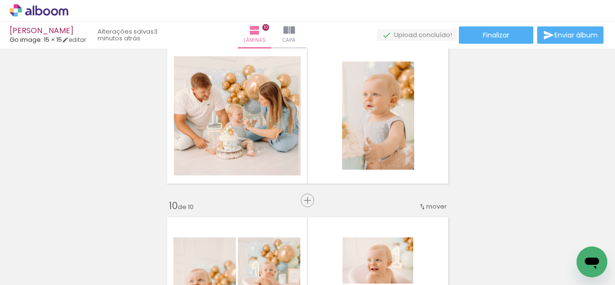
click at [45, 251] on div "Biblioteca 32 fotos Todas as fotos Não utilizadas Adicionar Fotos" at bounding box center [30, 255] width 60 height 48
click at [44, 253] on input "Todas as fotos" at bounding box center [27, 256] width 37 height 8
drag, startPoint x: 43, startPoint y: 247, endPoint x: 42, endPoint y: 251, distance: 4.9
click at [0, 0] on slot "Todas as fotos Não utilizadas" at bounding box center [0, 0] width 0 height 0
click at [0, 0] on slot "Não utilizadas" at bounding box center [0, 0] width 0 height 0
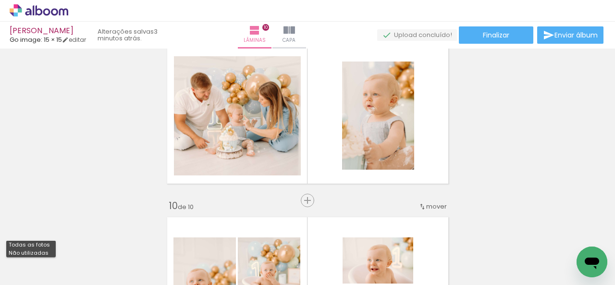
type input "Não utilizadas"
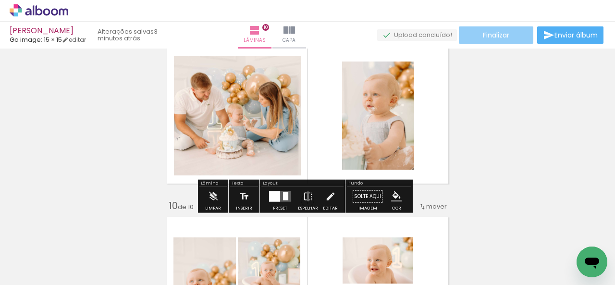
click at [512, 40] on paper-button "Finalizar" at bounding box center [496, 34] width 74 height 17
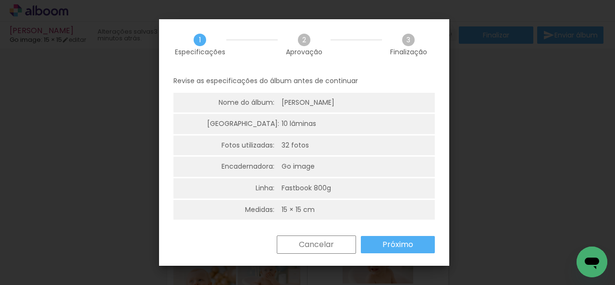
click at [415, 244] on paper-button "Próximo" at bounding box center [398, 244] width 74 height 17
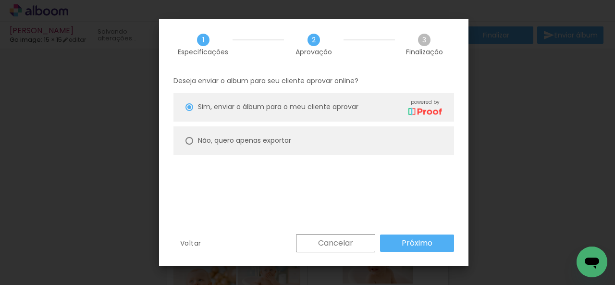
click at [383, 150] on paper-radio-button "Não, quero apenas exportar" at bounding box center [313, 140] width 281 height 29
type paper-radio-button "on"
click at [398, 240] on paper-button "Próximo" at bounding box center [417, 243] width 74 height 17
type input "Alta, 300 DPI"
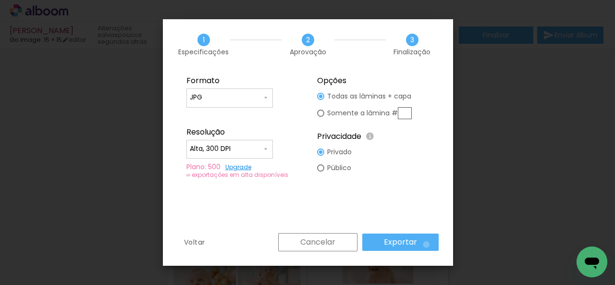
click at [427, 244] on paper-button "Exportar" at bounding box center [400, 242] width 76 height 17
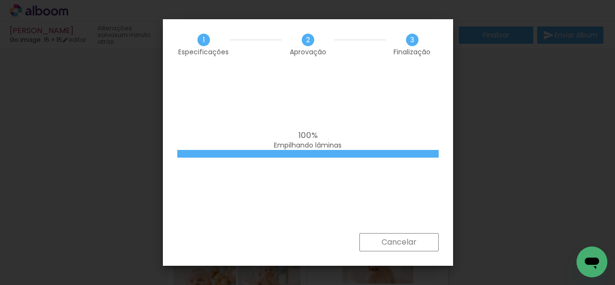
scroll to position [3066, 0]
